Goal: Navigation & Orientation: Go to known website

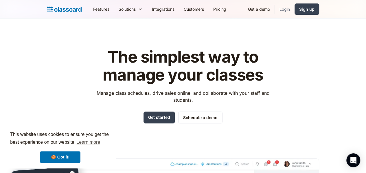
click at [294, 10] on link "Login" at bounding box center [285, 9] width 20 height 13
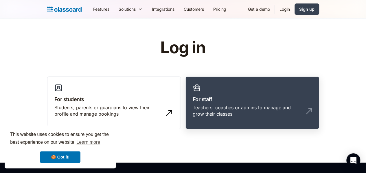
click at [239, 109] on div "Teachers, coaches or admins to manage and grow their classes" at bounding box center [247, 110] width 108 height 13
